Goal: Share content: Share content

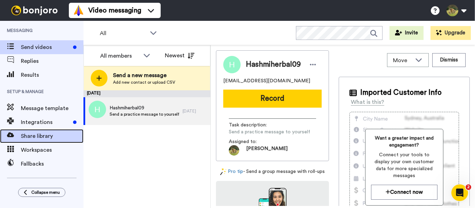
click at [52, 138] on span "Share library" at bounding box center [52, 136] width 63 height 8
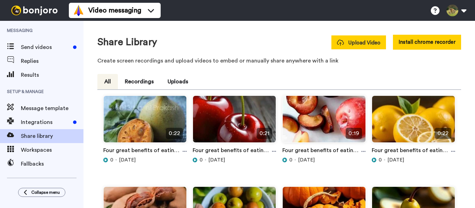
click at [375, 47] on span "Upload Video" at bounding box center [358, 42] width 43 height 7
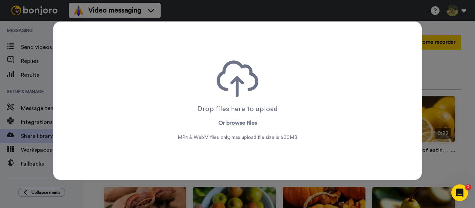
click at [244, 122] on p "Or browse files" at bounding box center [237, 123] width 39 height 8
click at [237, 124] on button "browse" at bounding box center [235, 123] width 19 height 8
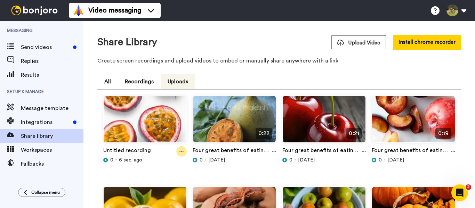
click at [181, 151] on icon at bounding box center [181, 151] width 4 height 5
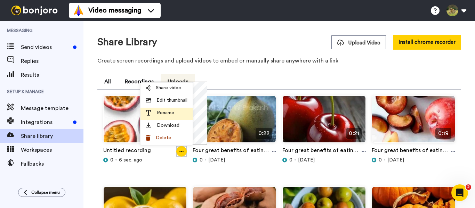
click at [170, 115] on span "Rename" at bounding box center [165, 112] width 17 height 7
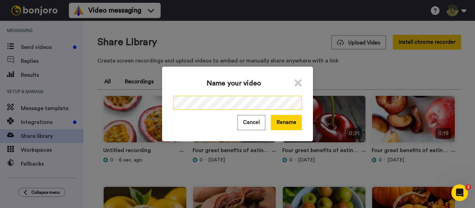
scroll to position [0, 101]
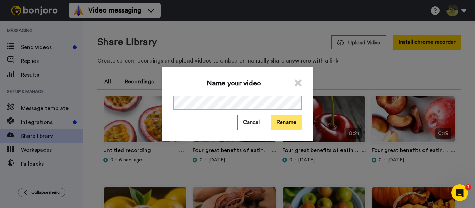
click at [278, 120] on button "Rename" at bounding box center [286, 122] width 31 height 15
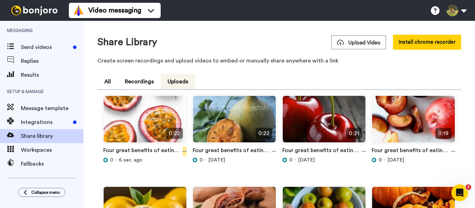
click at [182, 153] on icon at bounding box center [184, 151] width 4 height 5
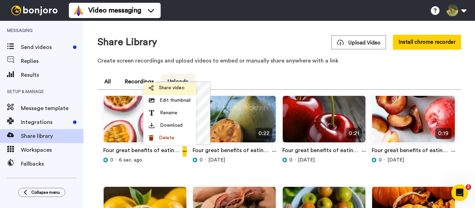
click at [181, 89] on span "Share video" at bounding box center [172, 87] width 26 height 7
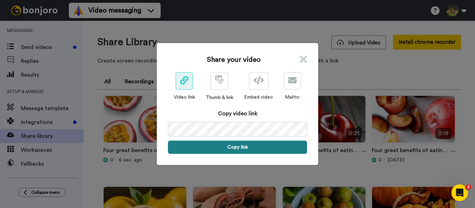
click at [223, 146] on button "Copy link" at bounding box center [237, 147] width 139 height 13
